Goal: Task Accomplishment & Management: Use online tool/utility

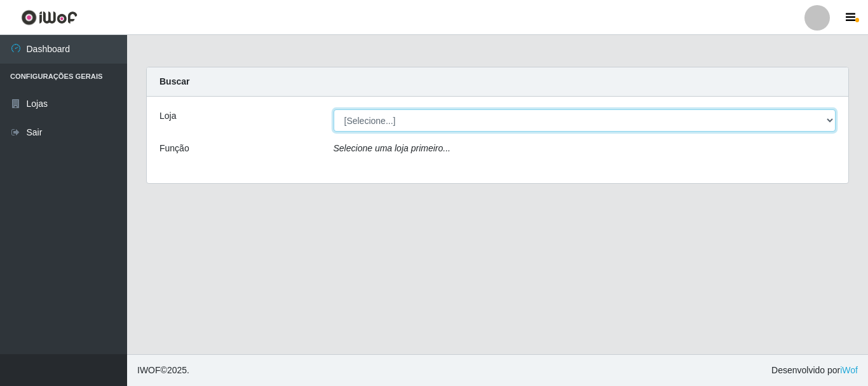
drag, startPoint x: 829, startPoint y: 122, endPoint x: 600, endPoint y: 93, distance: 231.3
click at [829, 122] on select "[Selecione...] [GEOGRAPHIC_DATA] [GEOGRAPHIC_DATA]" at bounding box center [585, 120] width 503 height 22
select select "64"
click at [334, 109] on select "[Selecione...] [GEOGRAPHIC_DATA] [GEOGRAPHIC_DATA]" at bounding box center [585, 120] width 503 height 22
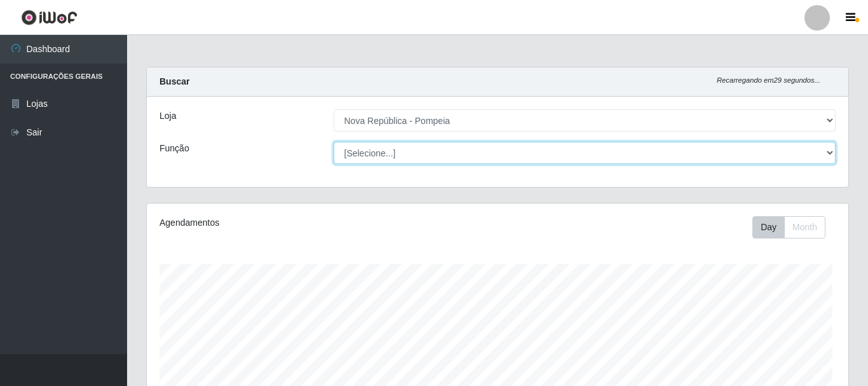
drag, startPoint x: 829, startPoint y: 150, endPoint x: 508, endPoint y: 139, distance: 320.5
click at [827, 150] on select "[Selecione...] Balconista Operador de Caixa Recepcionista Repositor" at bounding box center [585, 153] width 503 height 22
select select "22"
click at [332, 142] on select "[Selecione...] Balconista Operador de Caixa Recepcionista Repositor" at bounding box center [582, 153] width 500 height 22
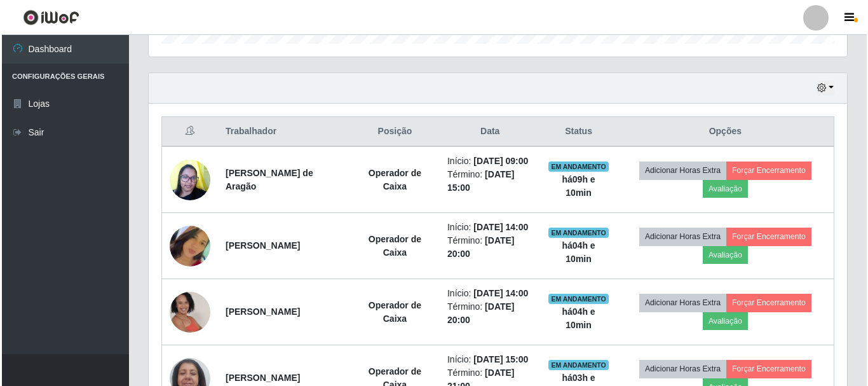
scroll to position [372, 0]
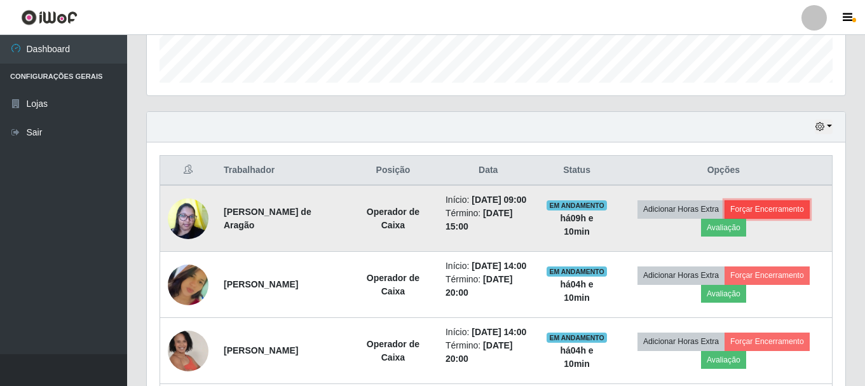
click at [803, 218] on button "Forçar Encerramento" at bounding box center [767, 209] width 85 height 18
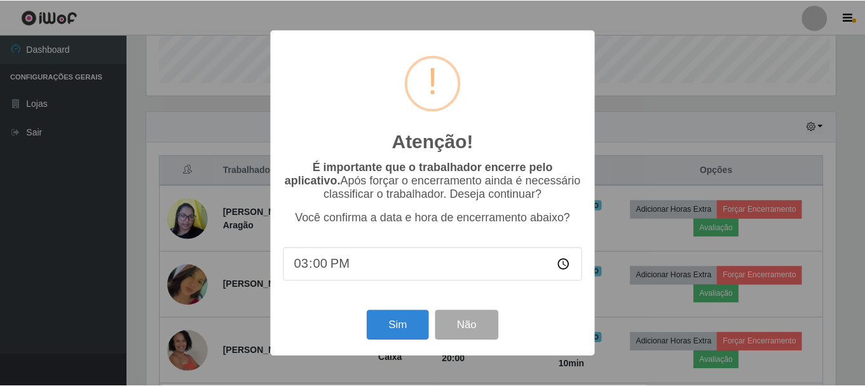
scroll to position [264, 692]
click at [407, 326] on button "Sim" at bounding box center [399, 325] width 62 height 30
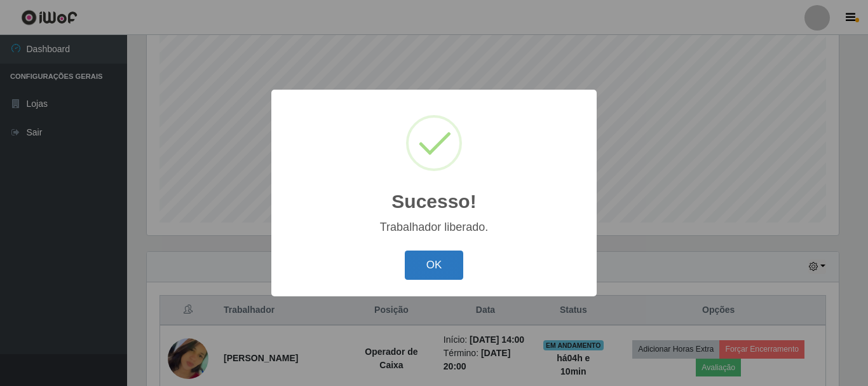
click at [450, 271] on button "OK" at bounding box center [434, 265] width 59 height 30
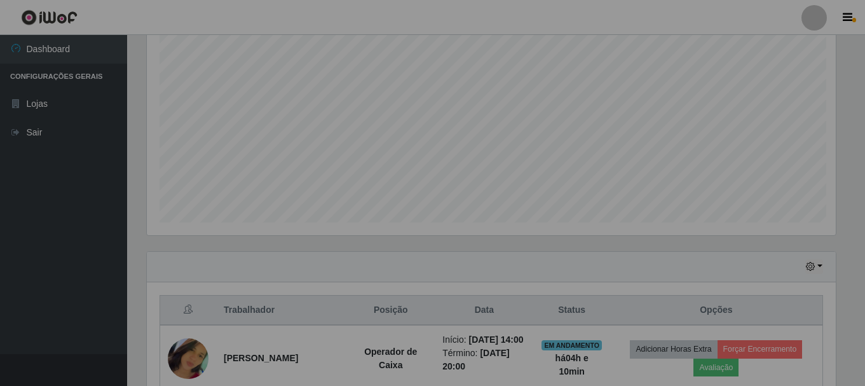
scroll to position [264, 698]
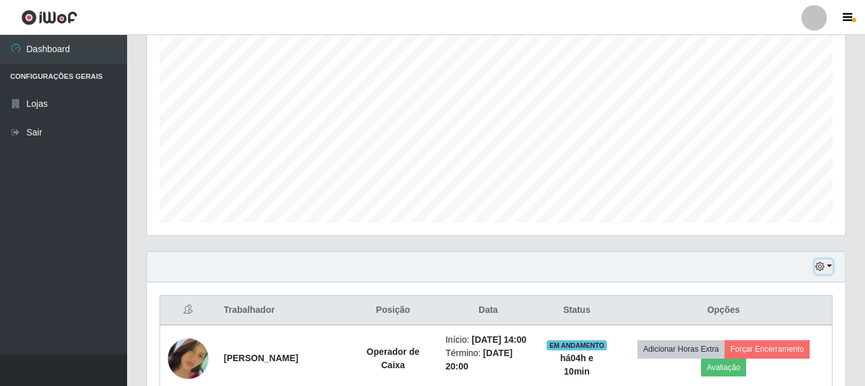
click at [826, 266] on button "button" at bounding box center [824, 266] width 18 height 15
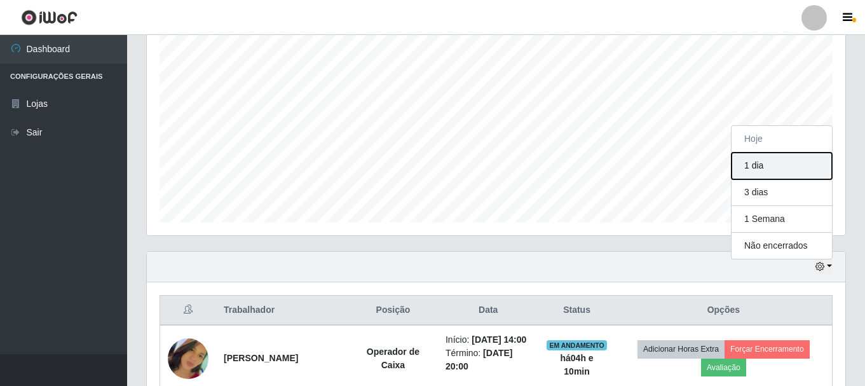
click at [762, 158] on button "1 dia" at bounding box center [782, 166] width 100 height 27
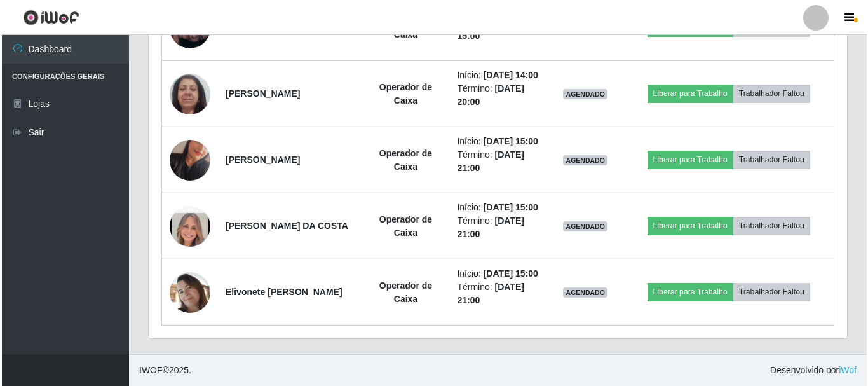
scroll to position [976, 0]
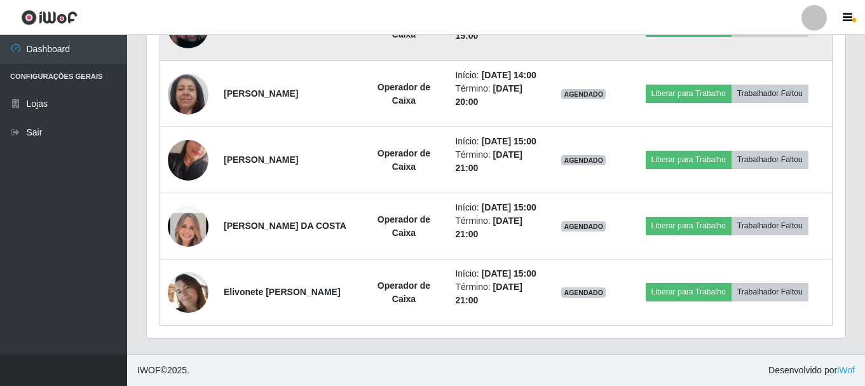
click at [198, 48] on img at bounding box center [188, 28] width 41 height 41
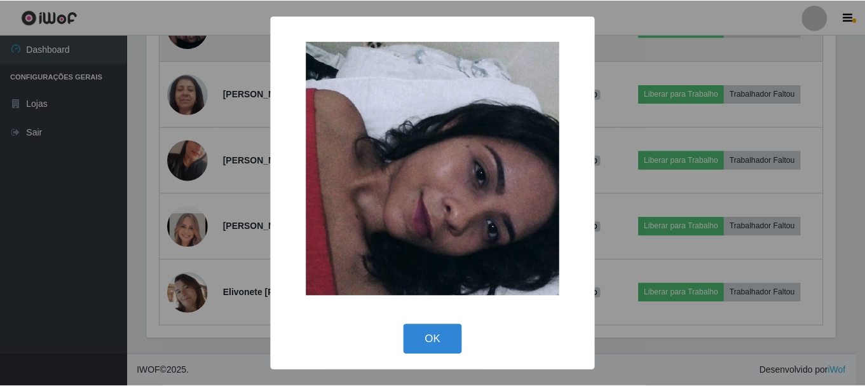
scroll to position [264, 692]
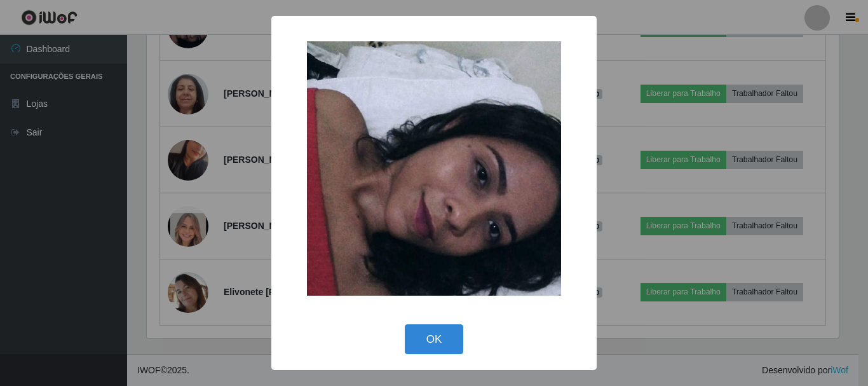
click at [466, 355] on div "OK Cancel" at bounding box center [434, 339] width 300 height 36
click at [427, 337] on button "OK" at bounding box center [434, 339] width 59 height 30
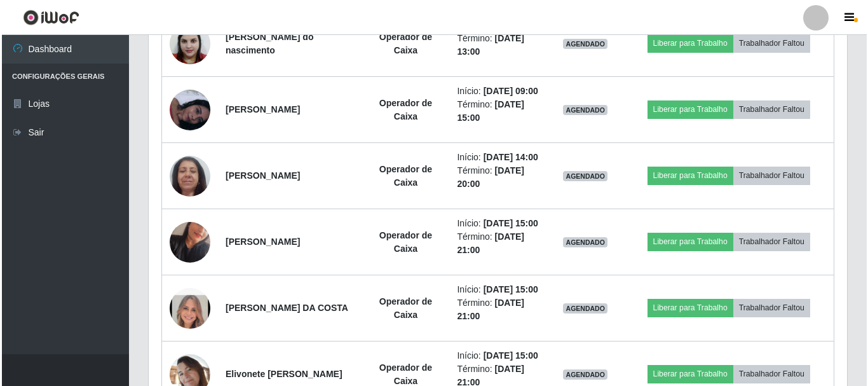
scroll to position [838, 0]
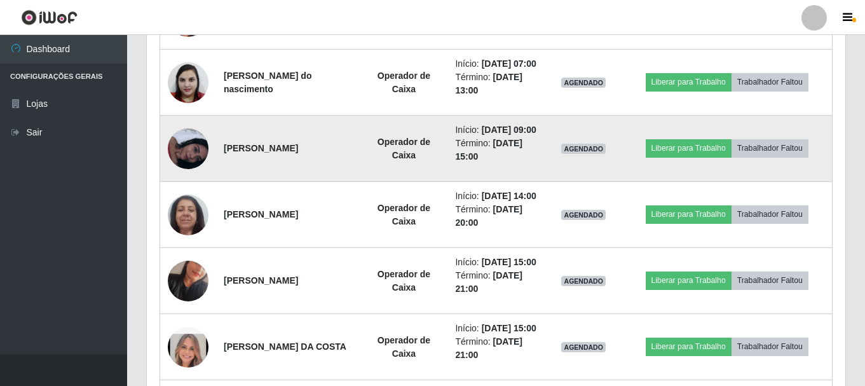
click at [189, 169] on img at bounding box center [188, 148] width 41 height 41
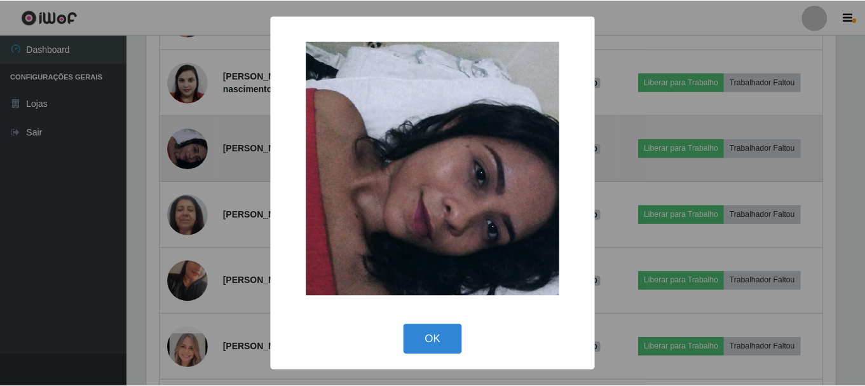
scroll to position [264, 692]
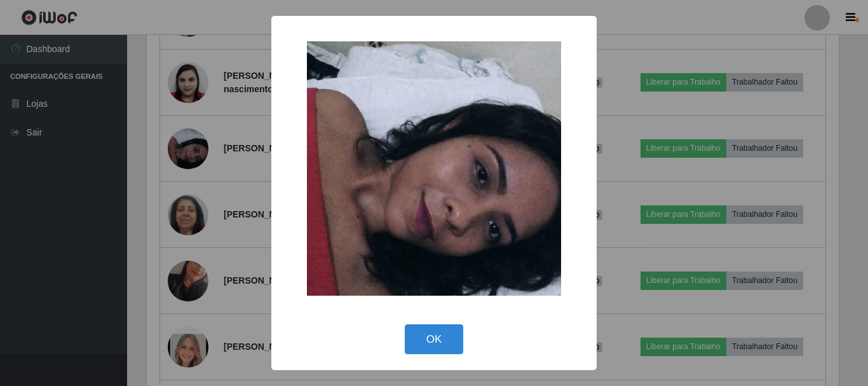
click at [187, 231] on div "× OK Cancel" at bounding box center [434, 193] width 868 height 386
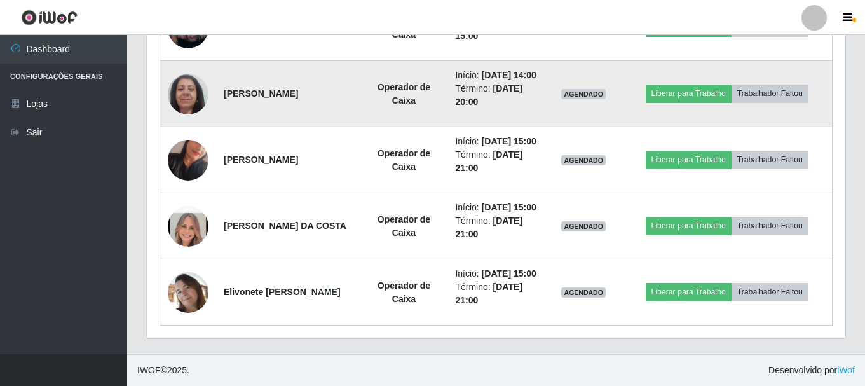
scroll to position [1106, 0]
